Goal: Task Accomplishment & Management: Use online tool/utility

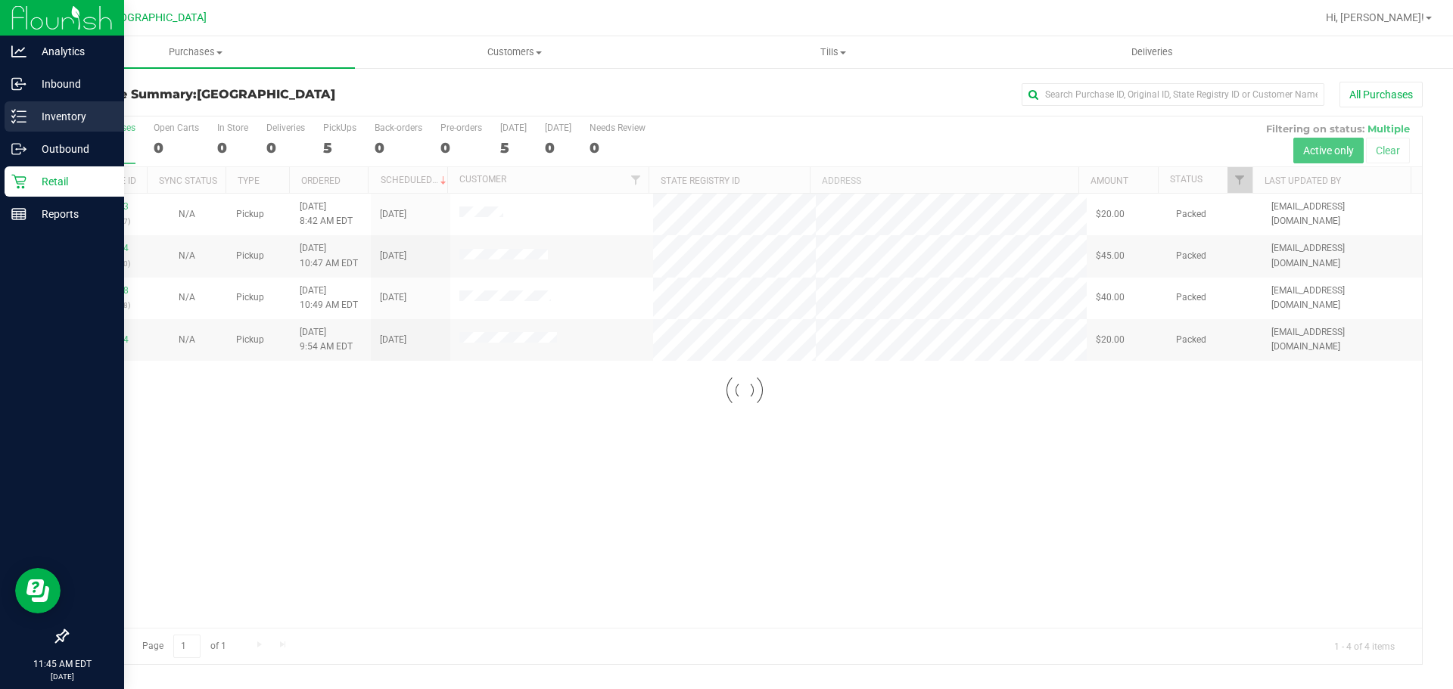
click at [23, 109] on icon at bounding box center [18, 116] width 15 height 15
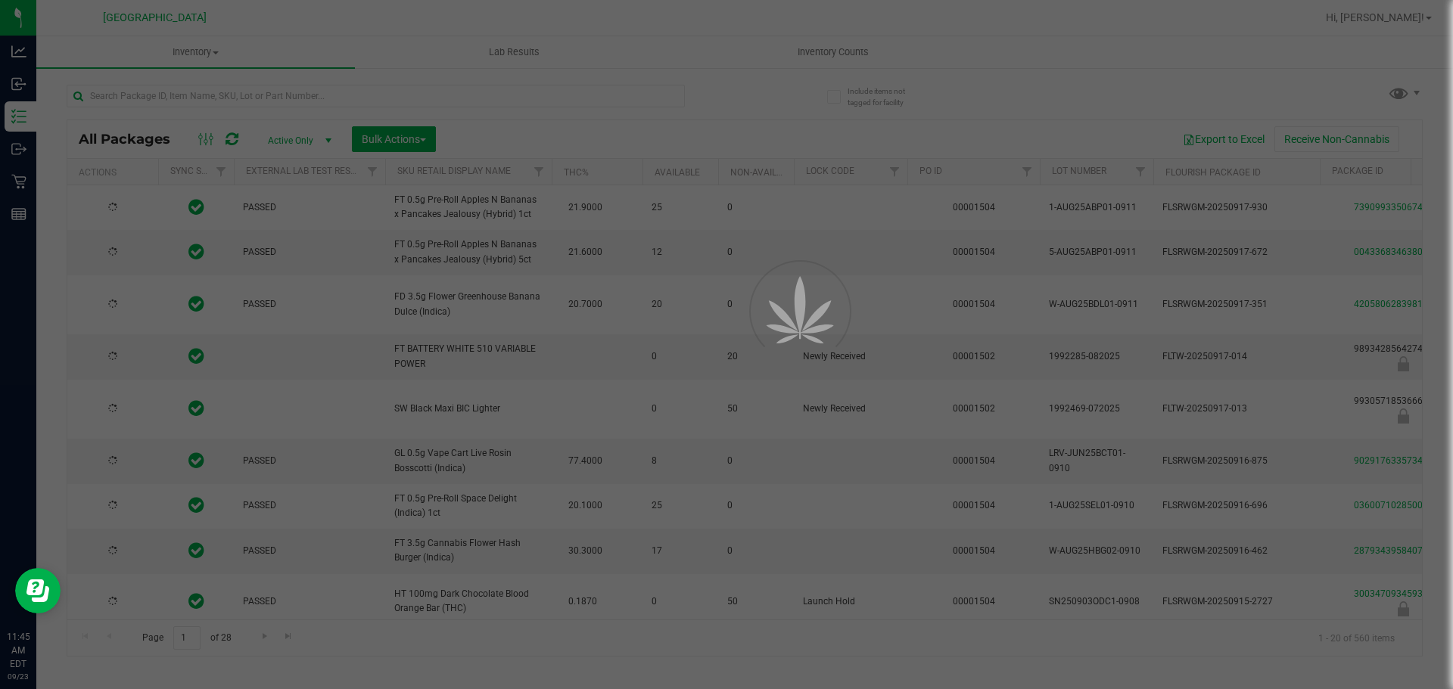
type input "[DATE]"
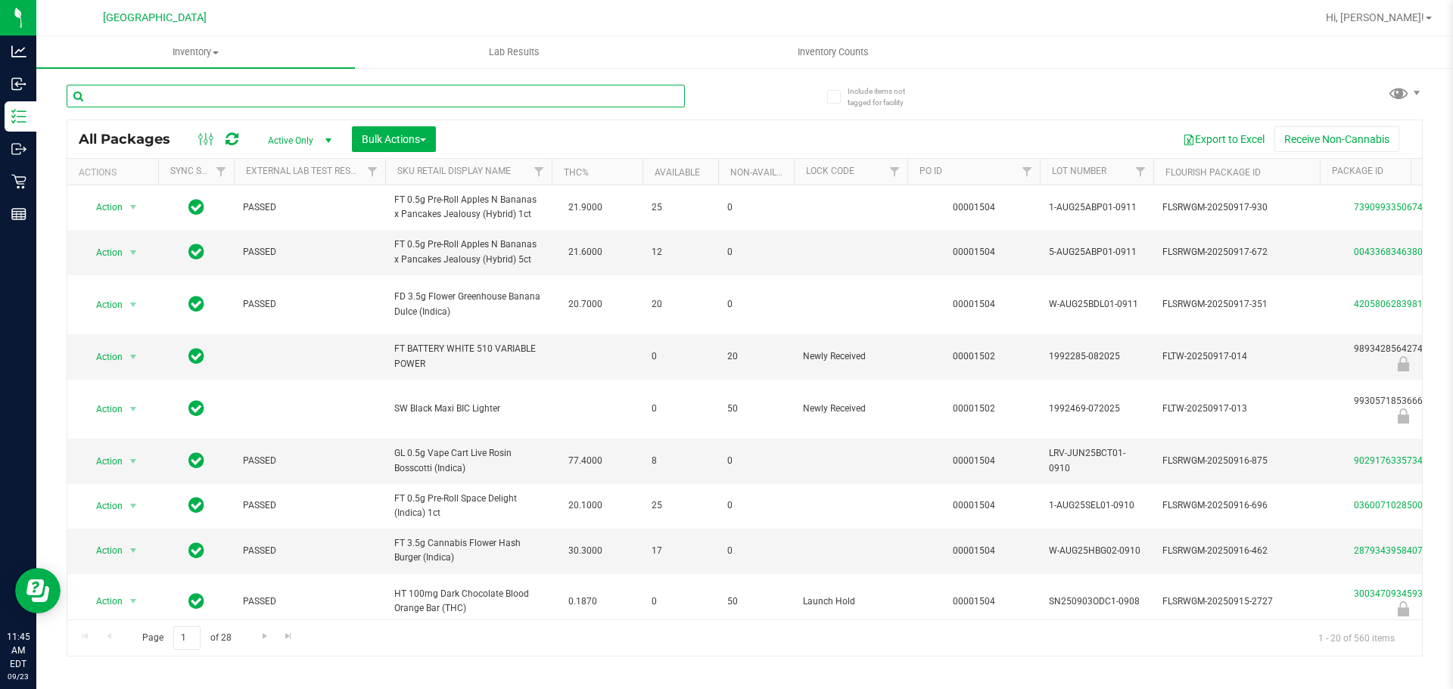
click at [375, 93] on input "text" at bounding box center [376, 96] width 618 height 23
type input "7961020832009906"
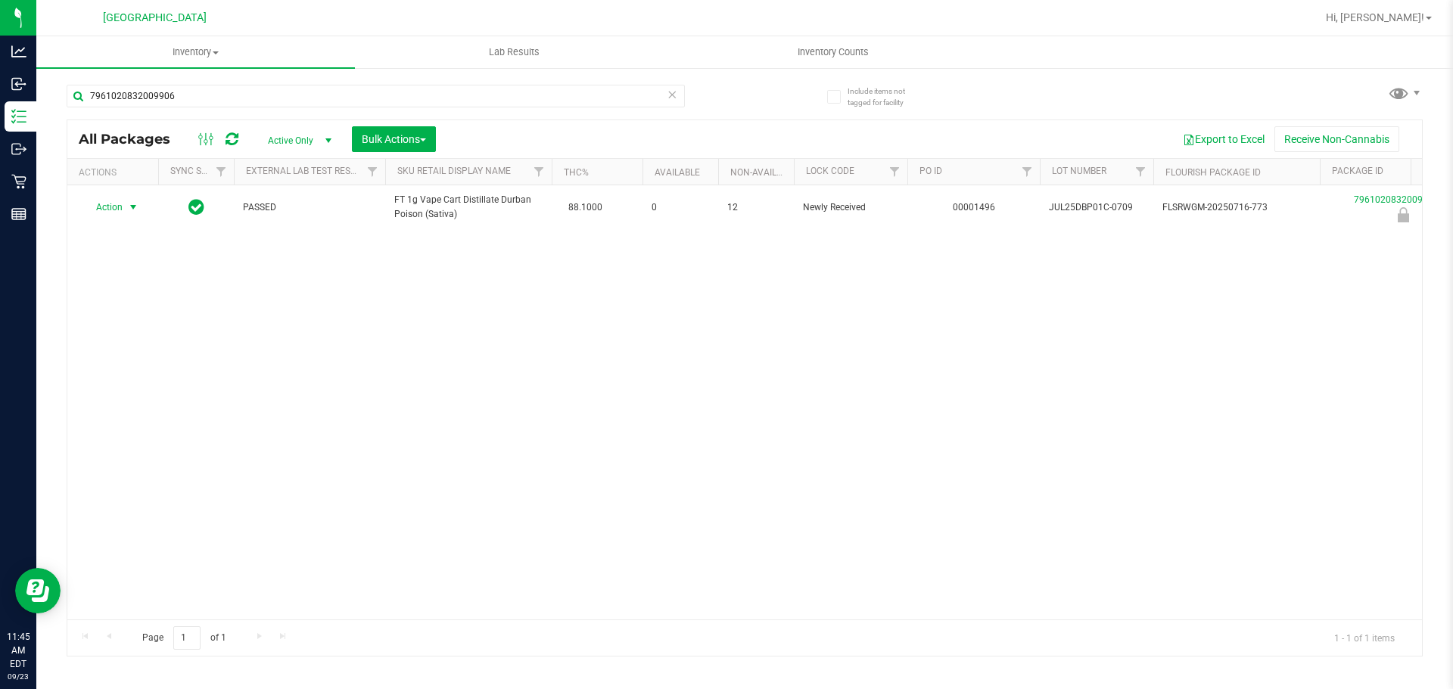
click at [109, 203] on span "Action" at bounding box center [102, 207] width 41 height 21
click at [126, 376] on li "Unlock package" at bounding box center [131, 387] width 97 height 23
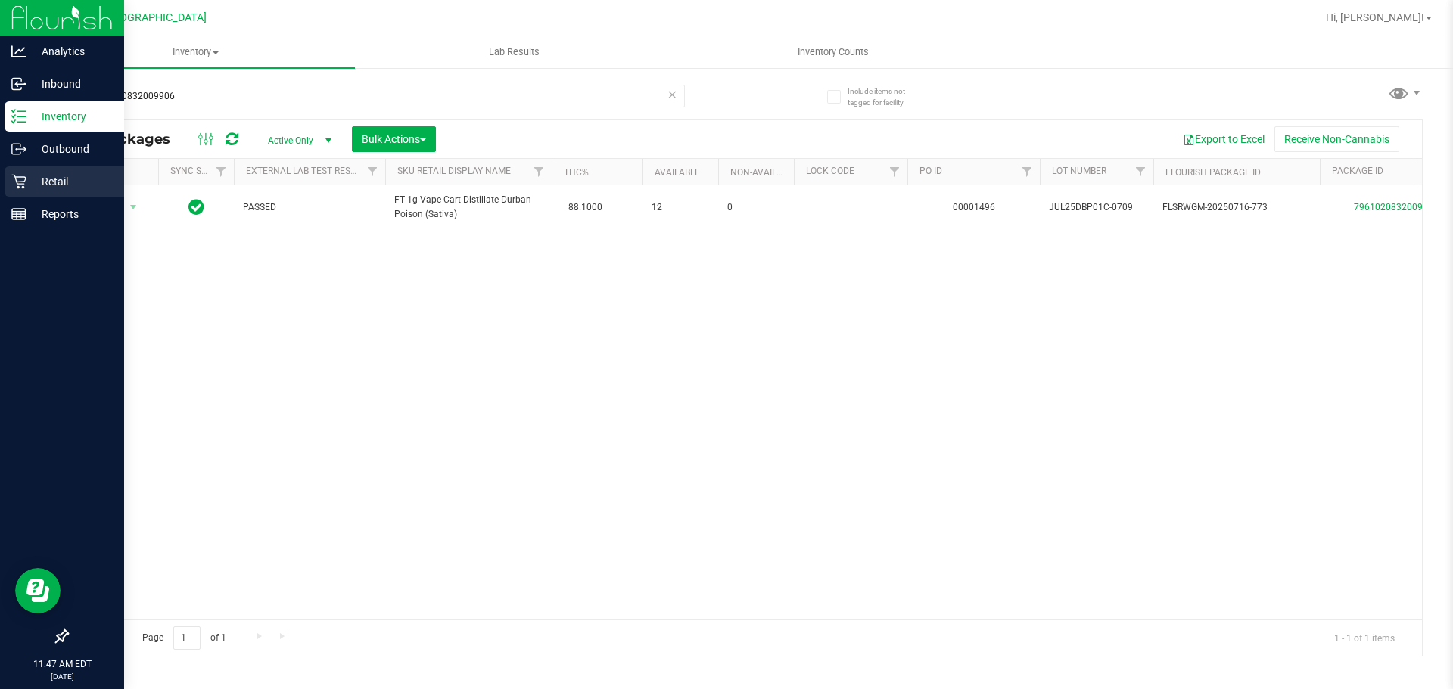
click at [36, 176] on p "Retail" at bounding box center [71, 181] width 91 height 18
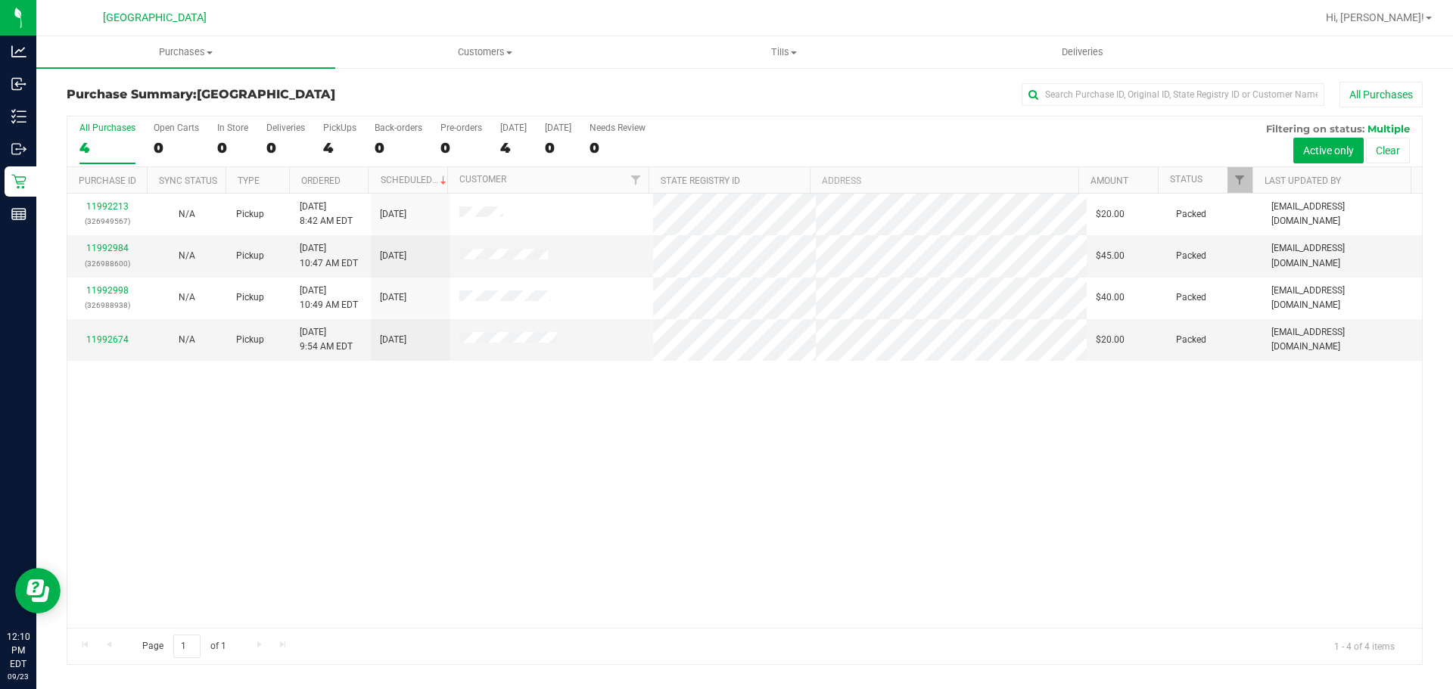
click at [1166, 444] on div "11992213 (326949567) N/A Pickup [DATE] 8:42 AM EDT 9/23/2025 $20.00 Packed [EMA…" at bounding box center [744, 411] width 1354 height 434
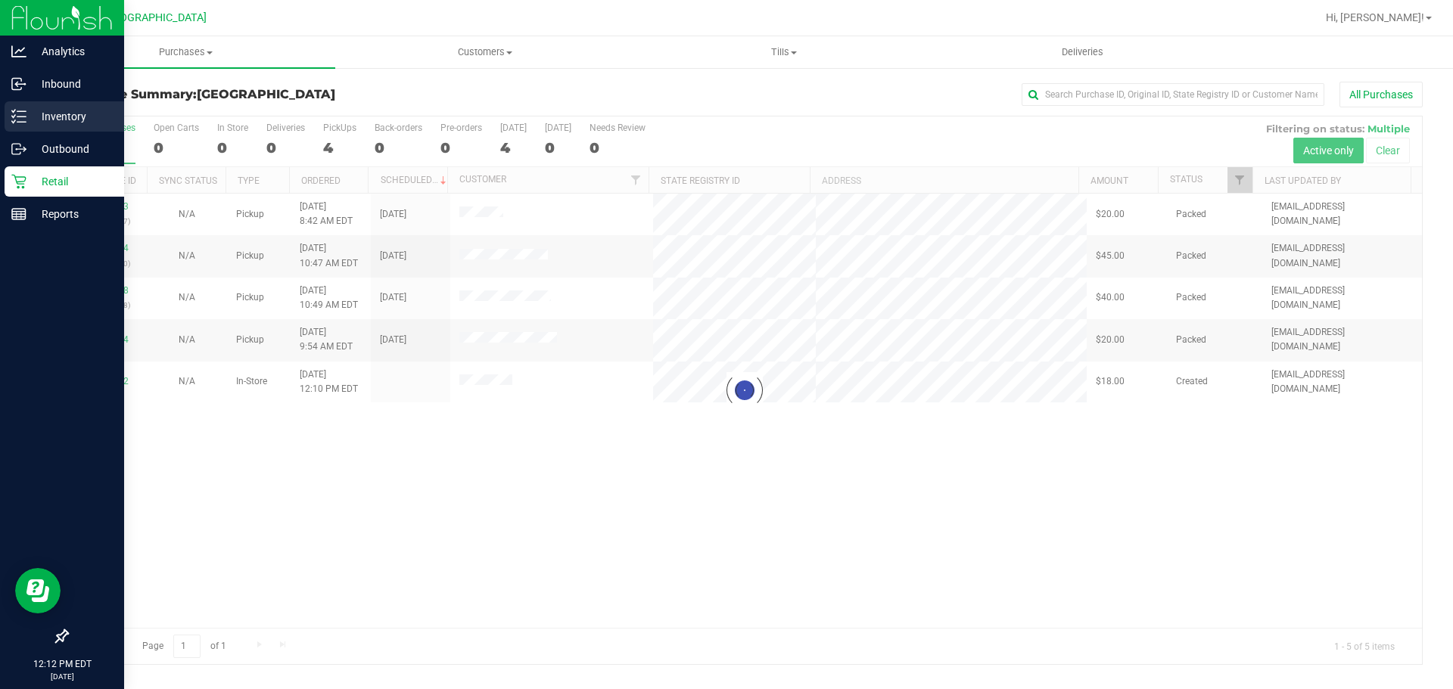
click at [5, 113] on div "Inventory" at bounding box center [65, 116] width 120 height 30
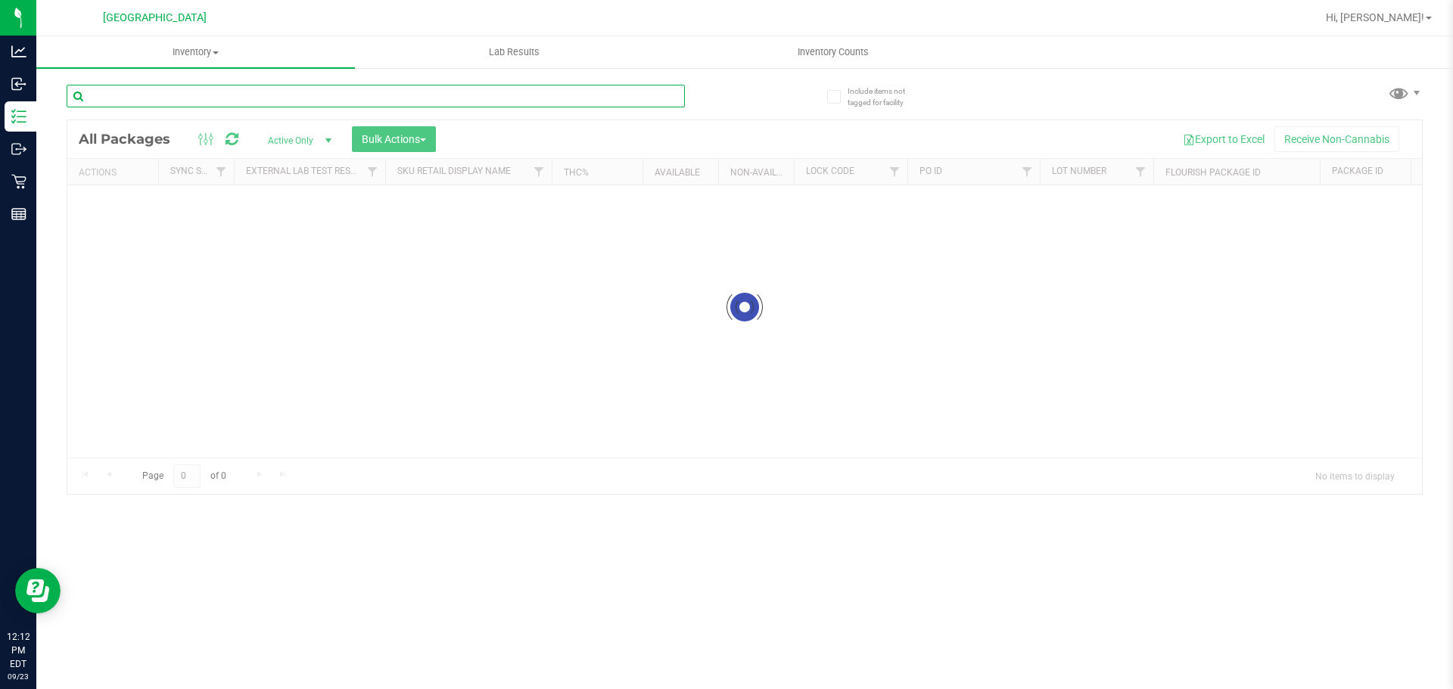
click at [233, 92] on input "text" at bounding box center [376, 96] width 618 height 23
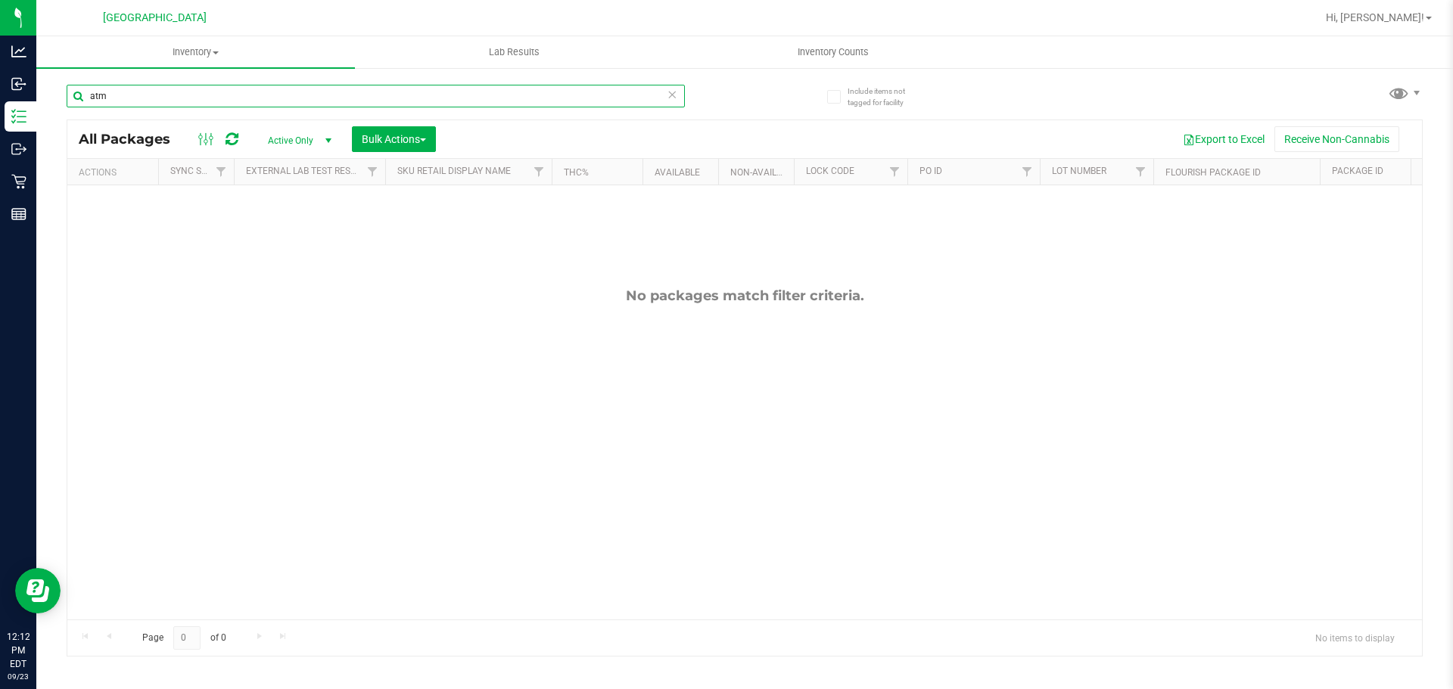
type input "atm"
click at [1069, 351] on div "No packages match filter criteria." at bounding box center [744, 453] width 1354 height 536
click at [339, 298] on div "No packages match filter criteria." at bounding box center [744, 295] width 1354 height 17
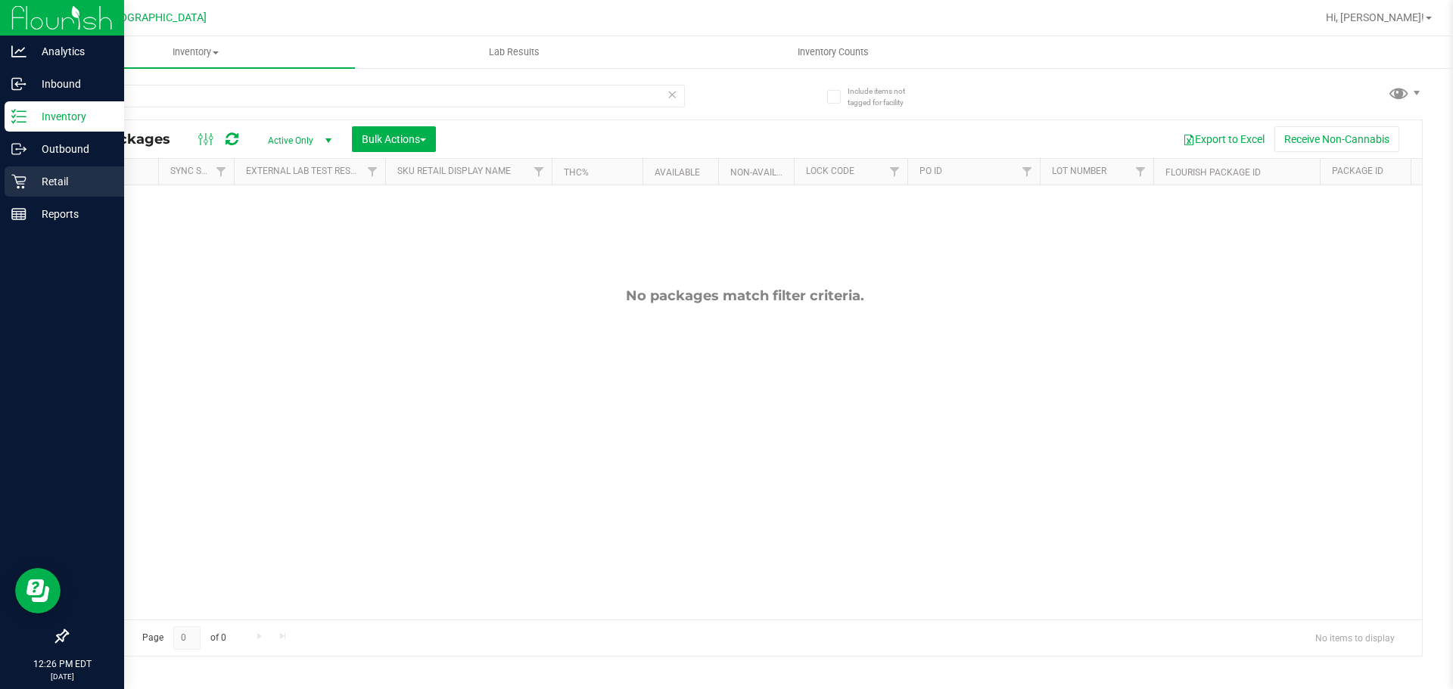
click at [6, 179] on div "Retail" at bounding box center [65, 181] width 120 height 30
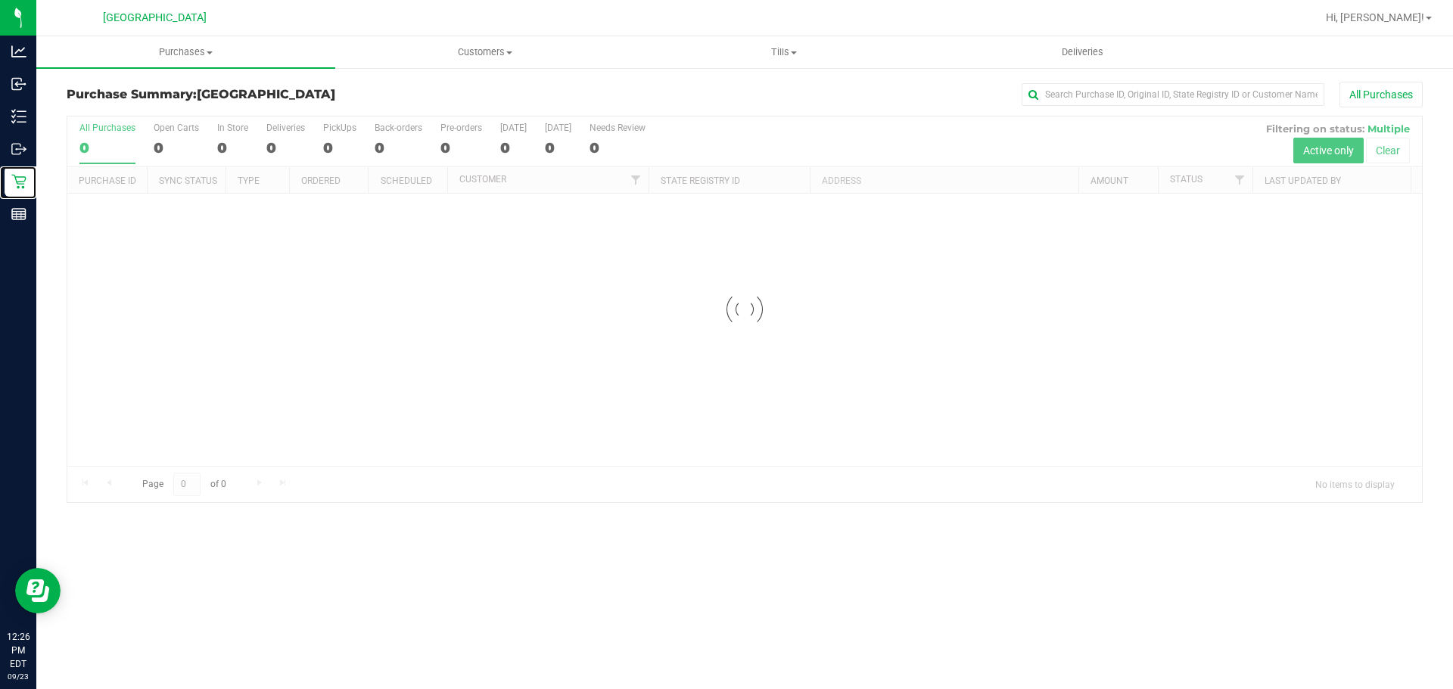
click at [444, 443] on div at bounding box center [744, 310] width 1354 height 386
